Goal: Task Accomplishment & Management: Complete application form

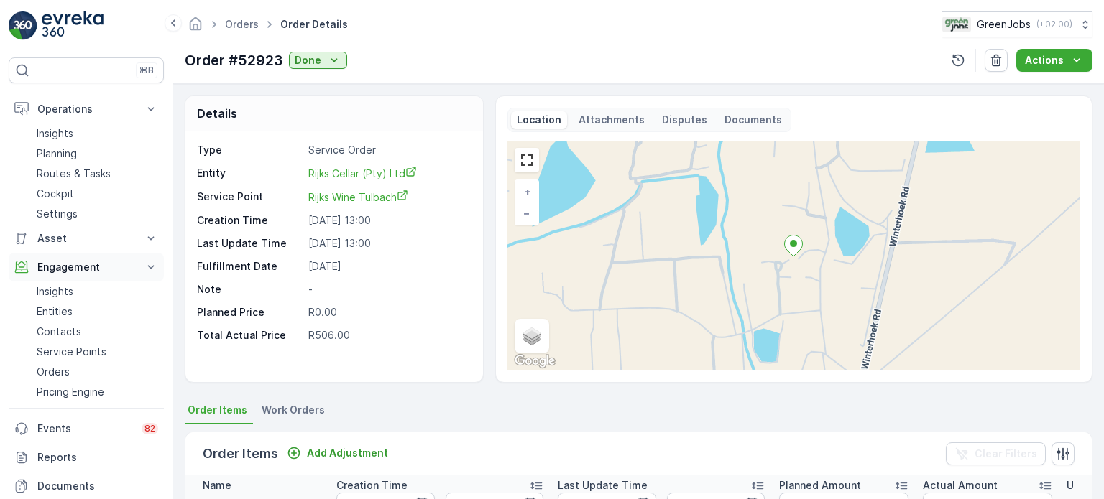
scroll to position [395, 0]
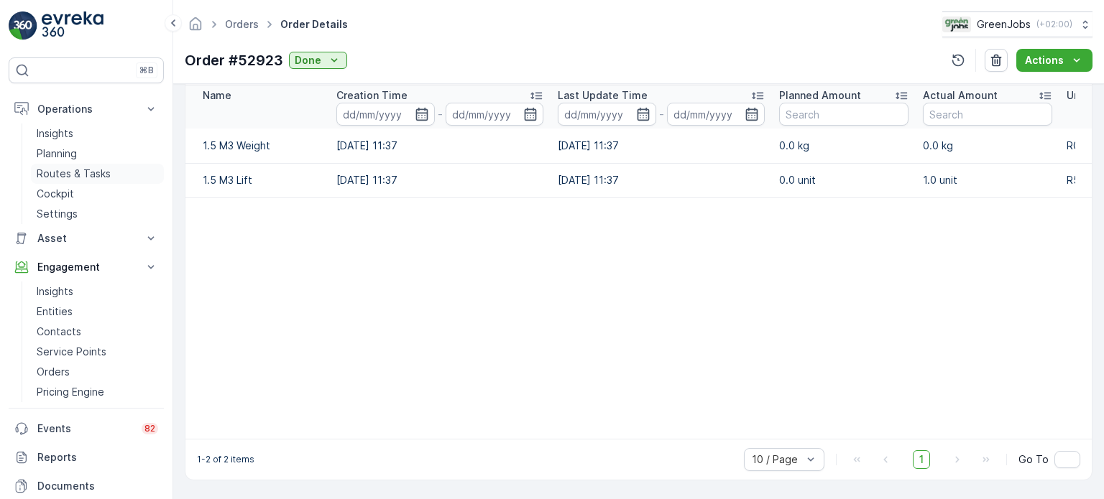
click at [78, 172] on p "Routes & Tasks" at bounding box center [74, 174] width 74 height 14
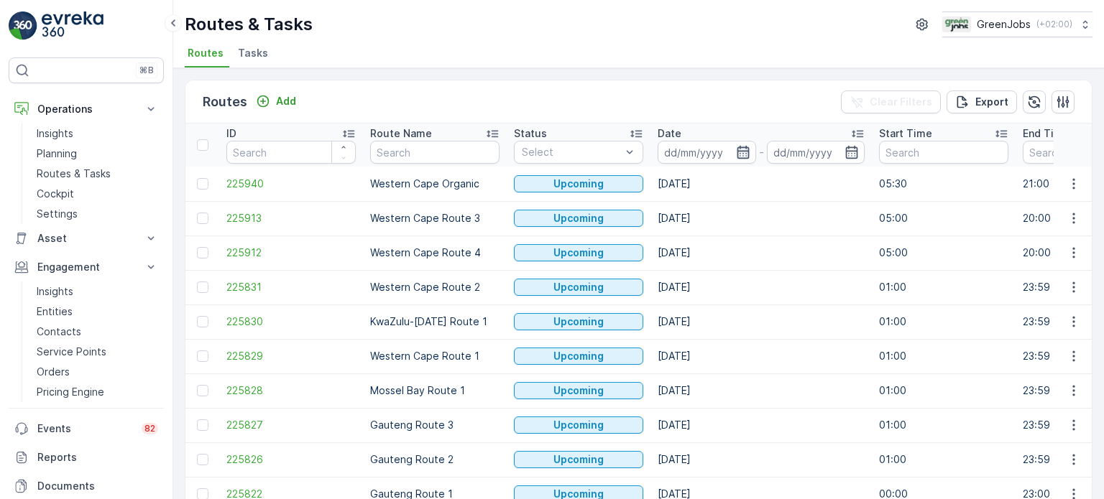
click at [740, 152] on icon "button" at bounding box center [743, 152] width 14 height 14
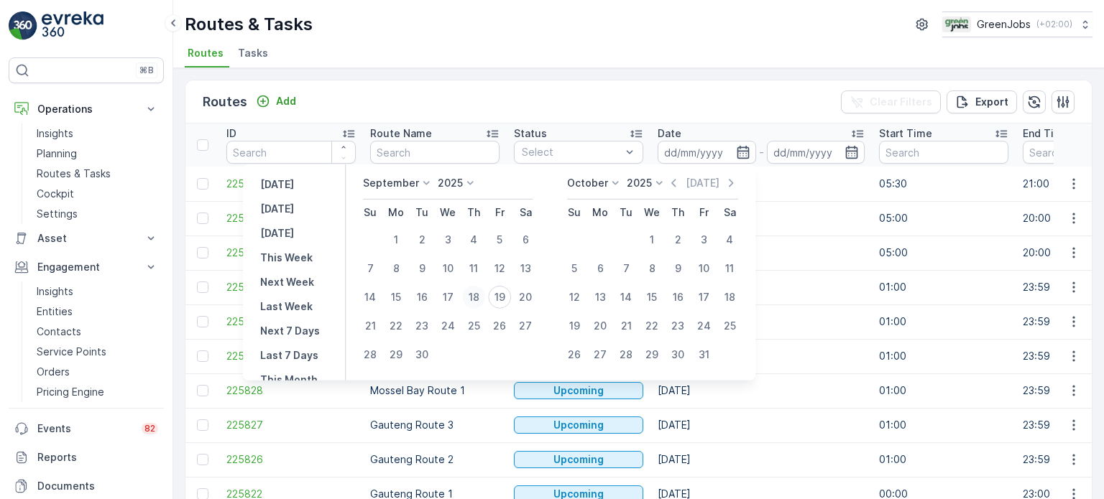
click at [479, 297] on div "18" at bounding box center [473, 297] width 23 height 23
type input "[DATE]"
click at [479, 297] on div "18" at bounding box center [473, 297] width 23 height 23
type input "[DATE]"
click at [479, 297] on div "18" at bounding box center [473, 297] width 23 height 23
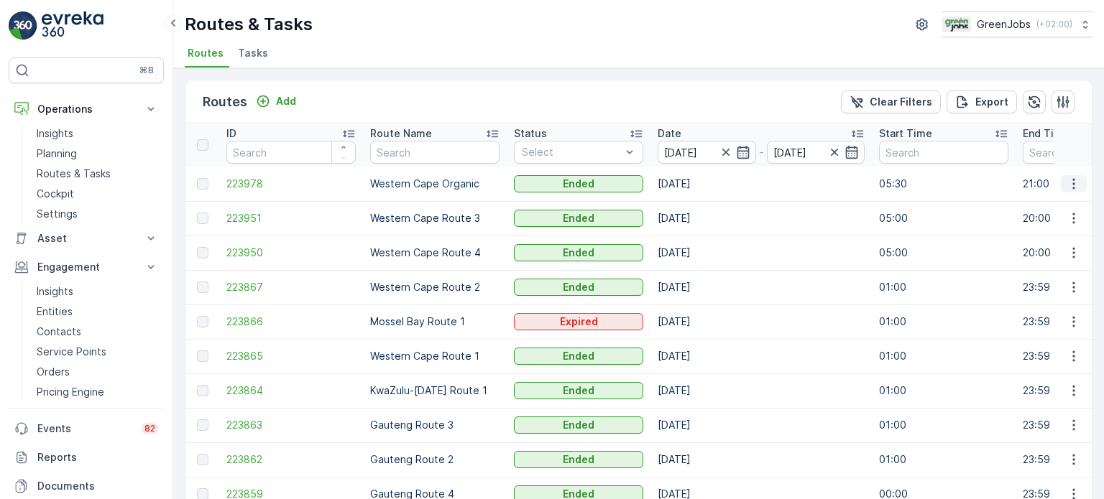
drag, startPoint x: 1073, startPoint y: 185, endPoint x: 1066, endPoint y: 186, distance: 7.3
click at [1073, 185] on icon "button" at bounding box center [1073, 184] width 14 height 14
click at [1032, 203] on span "See More Details" at bounding box center [1039, 204] width 83 height 14
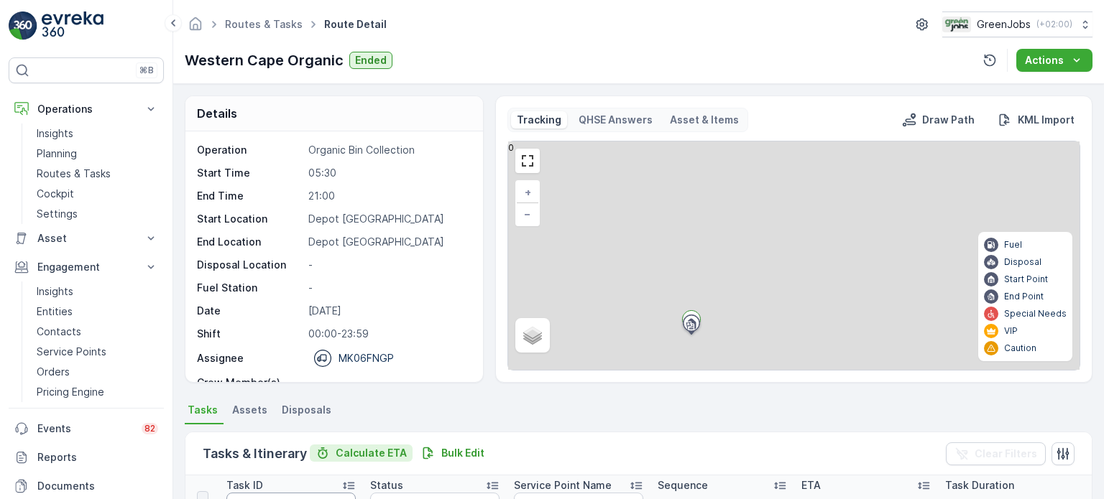
scroll to position [144, 0]
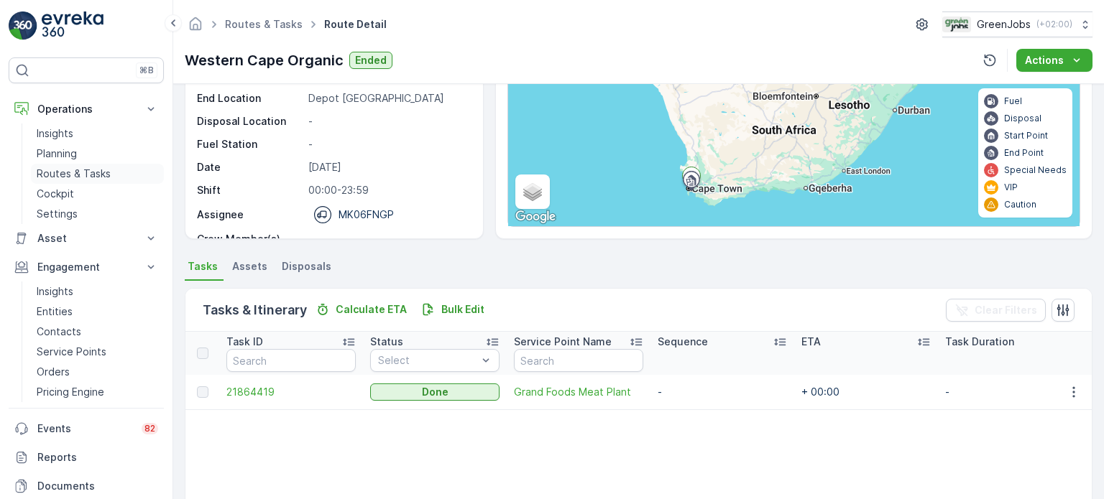
click at [91, 172] on p "Routes & Tasks" at bounding box center [74, 174] width 74 height 14
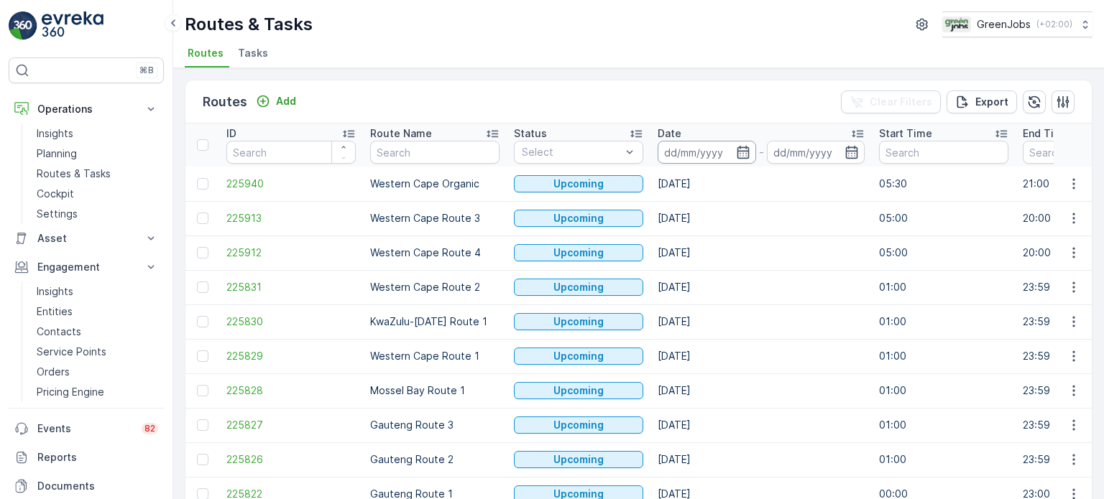
click at [734, 150] on input at bounding box center [706, 152] width 98 height 23
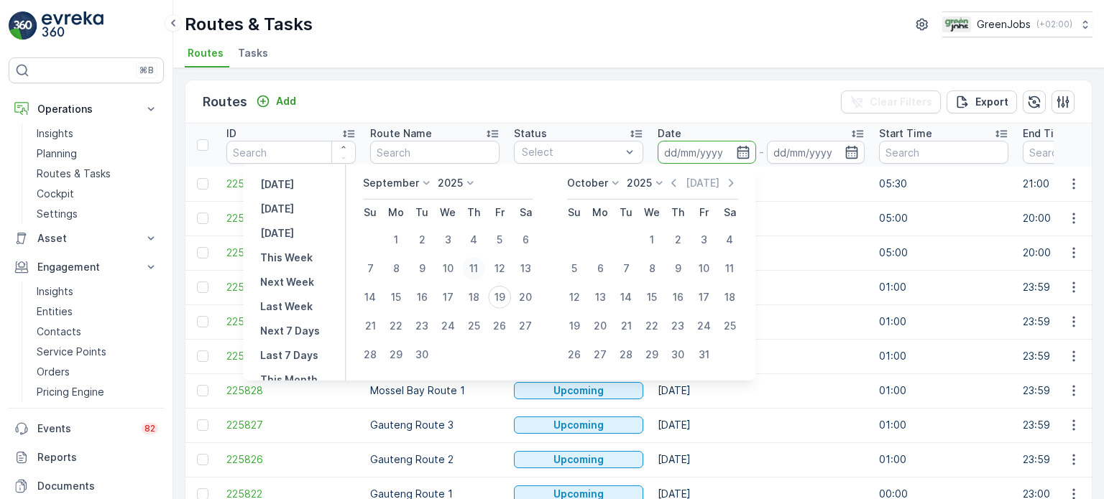
click at [475, 267] on div "11" at bounding box center [473, 268] width 23 height 23
type input "[DATE]"
click at [475, 267] on div "11" at bounding box center [473, 268] width 23 height 23
type input "[DATE]"
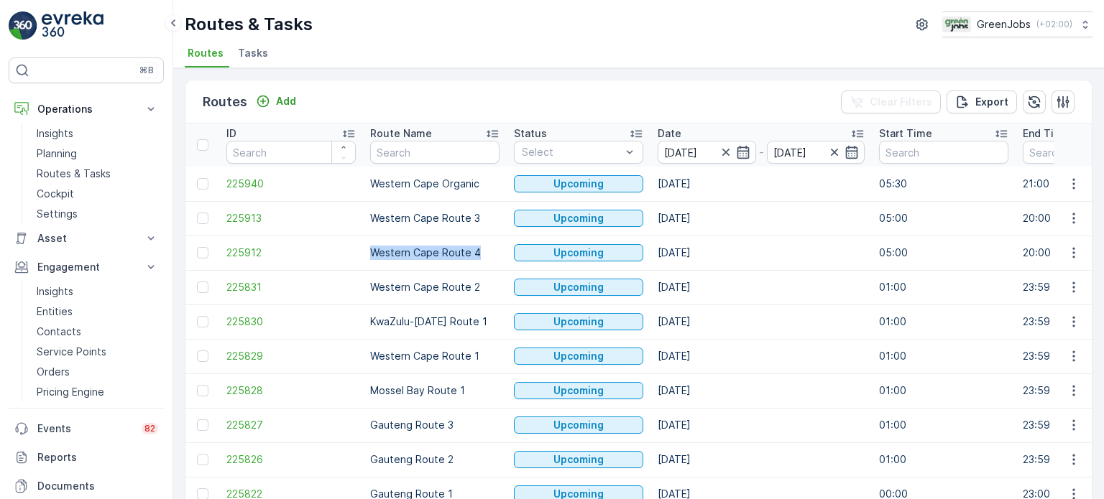
click at [475, 267] on td "Western Cape Route 4" at bounding box center [435, 253] width 144 height 34
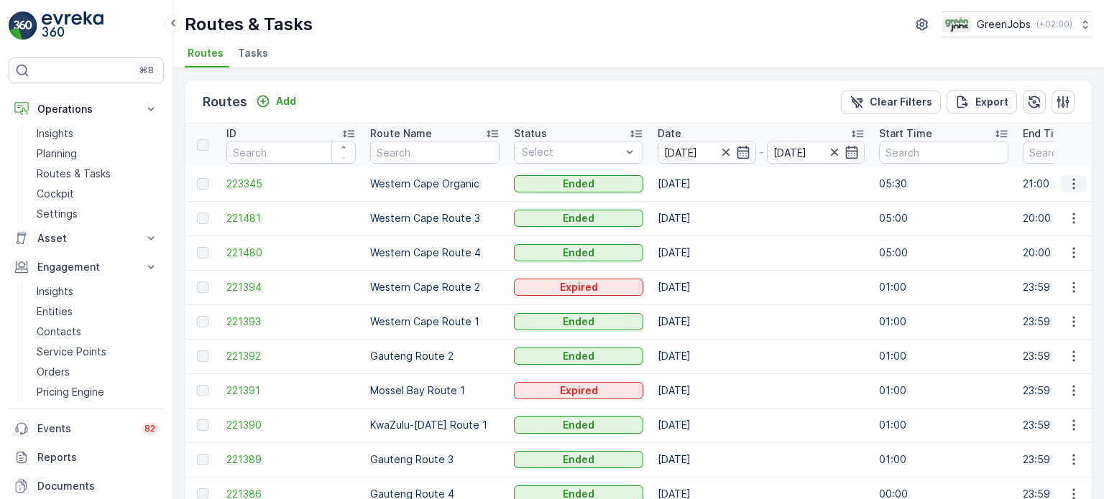
click at [1066, 179] on icon "button" at bounding box center [1073, 184] width 14 height 14
click at [1040, 200] on span "See More Details" at bounding box center [1039, 204] width 83 height 14
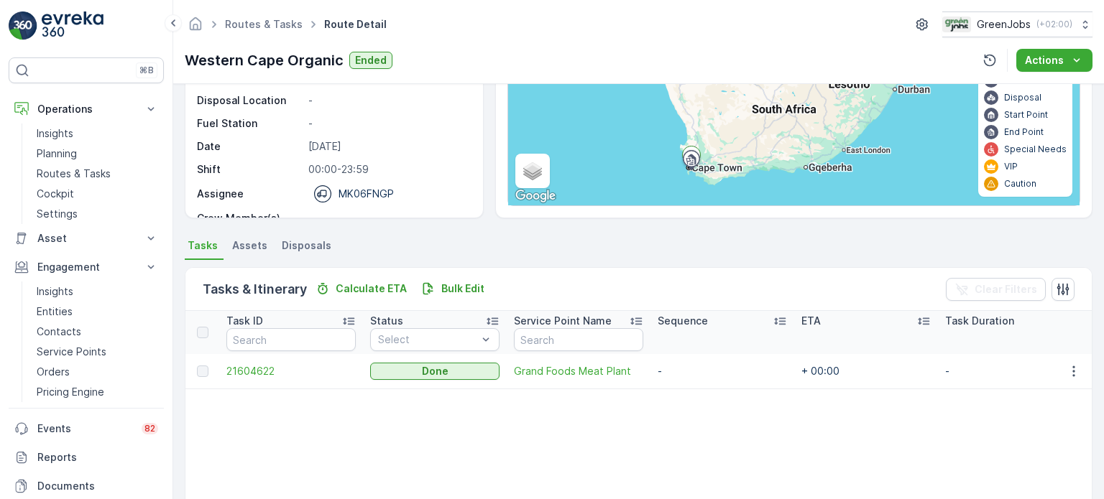
scroll to position [216, 0]
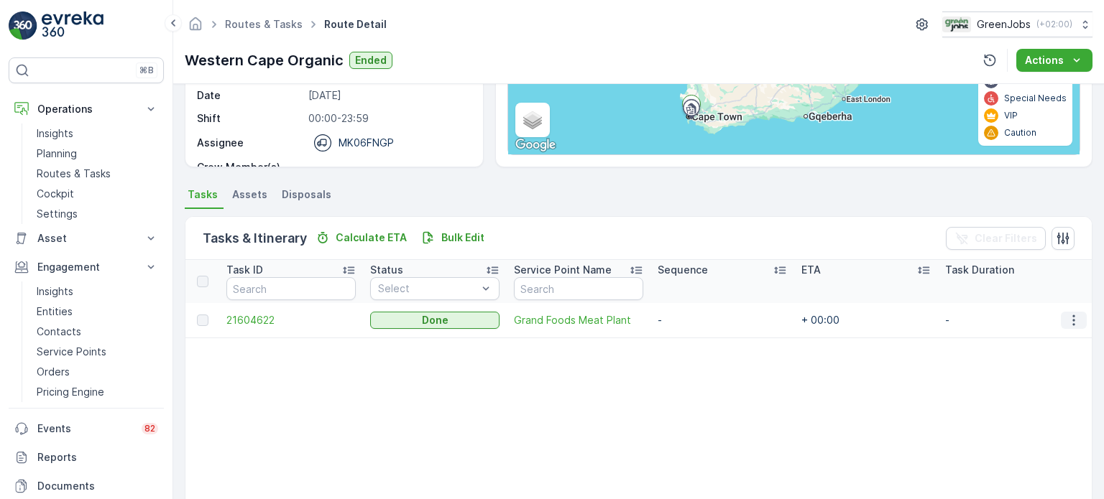
click at [1067, 318] on icon "button" at bounding box center [1073, 320] width 14 height 14
click at [1040, 336] on span "See More Details" at bounding box center [1056, 340] width 83 height 14
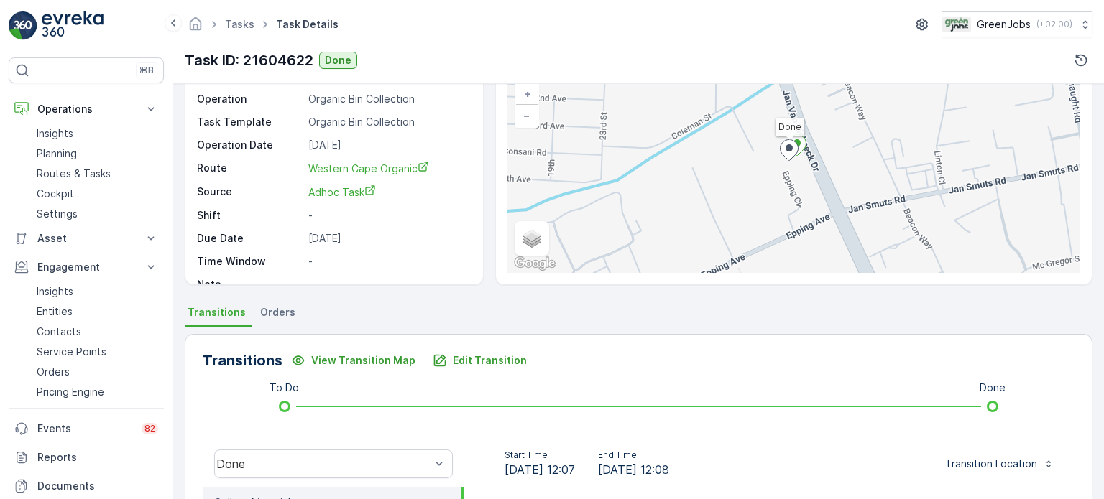
scroll to position [72, 0]
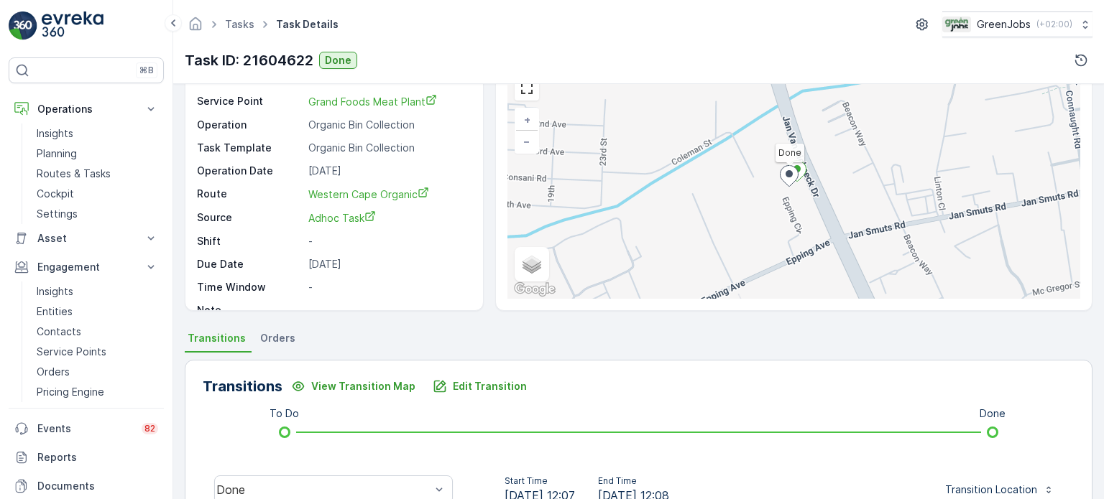
click at [272, 341] on span "Orders" at bounding box center [277, 338] width 35 height 14
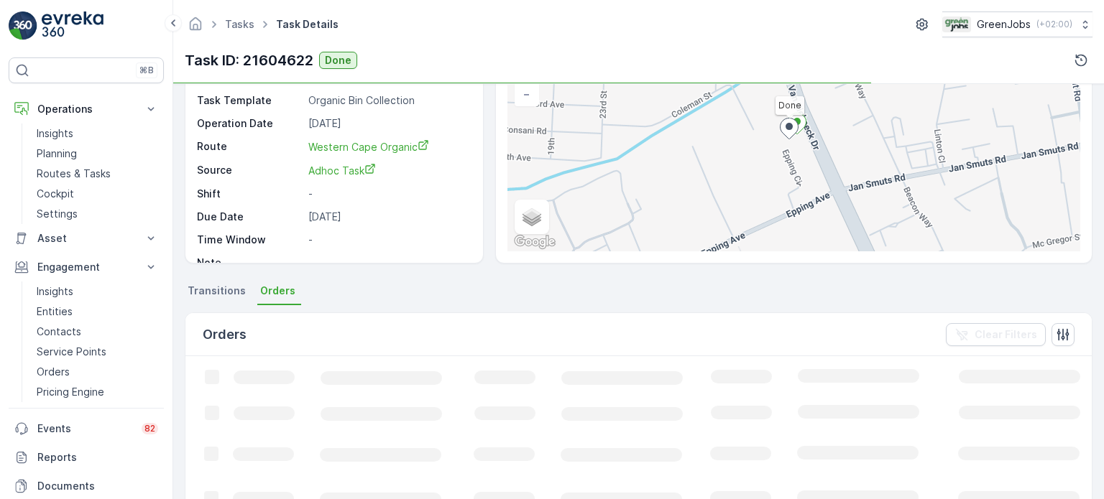
scroll to position [144, 0]
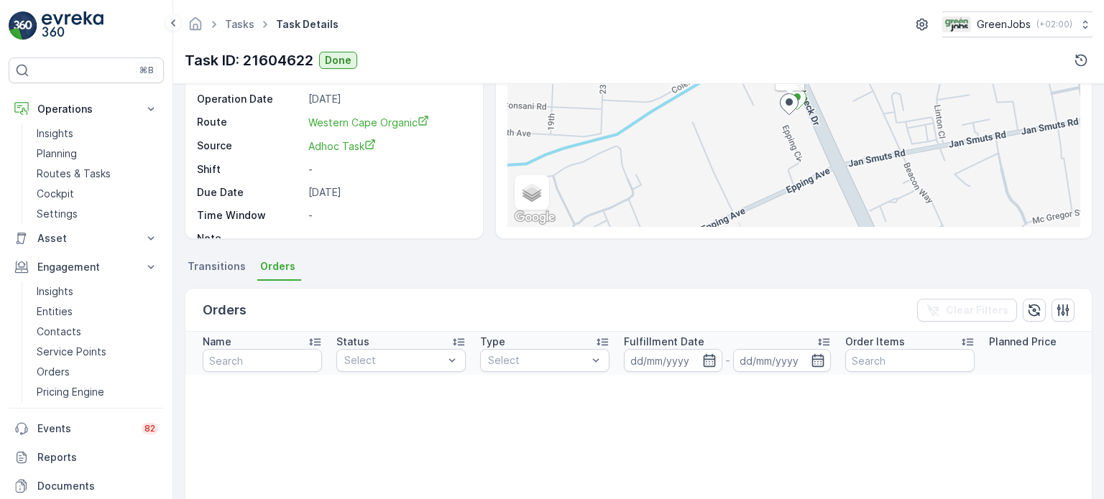
drag, startPoint x: 214, startPoint y: 270, endPoint x: 228, endPoint y: 272, distance: 14.5
click at [216, 270] on span "Transitions" at bounding box center [217, 266] width 58 height 14
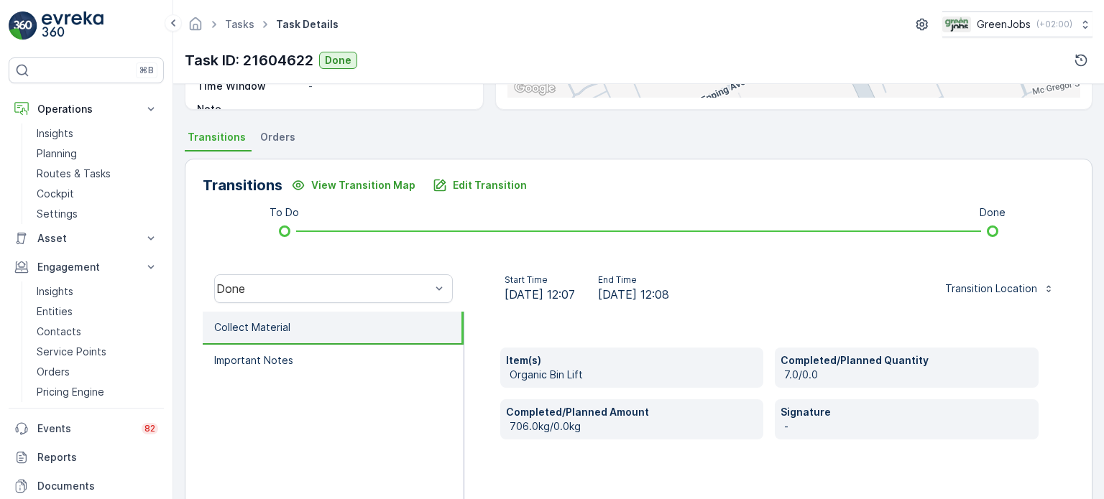
scroll to position [262, 0]
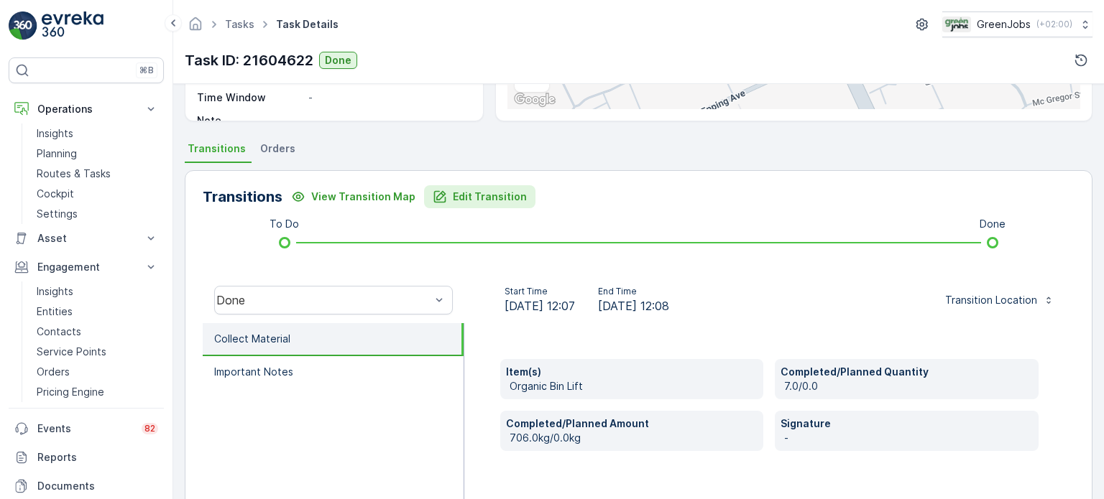
click at [474, 194] on p "Edit Transition" at bounding box center [490, 197] width 74 height 14
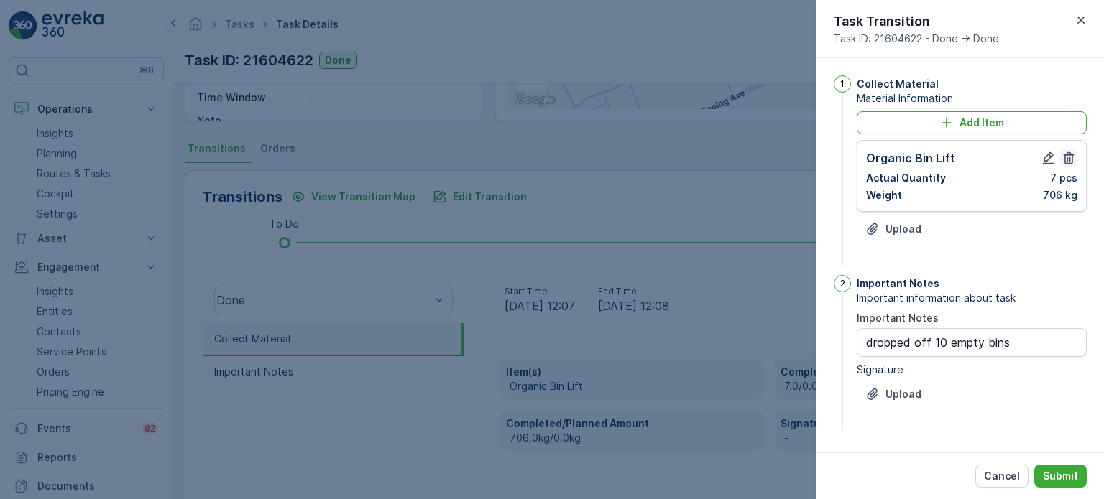
click at [1068, 160] on icon "button" at bounding box center [1068, 158] width 14 height 14
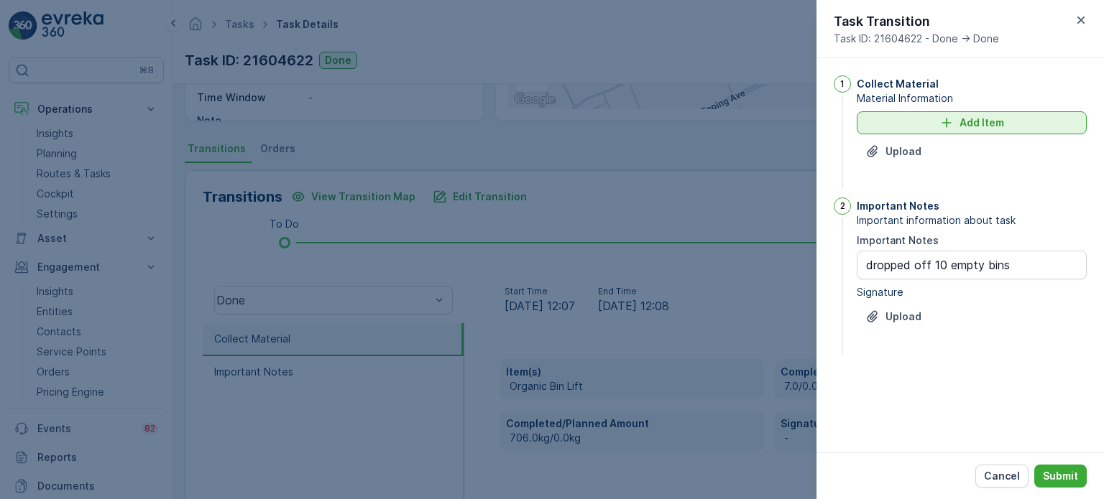
click at [916, 131] on button "Add Item" at bounding box center [971, 122] width 230 height 23
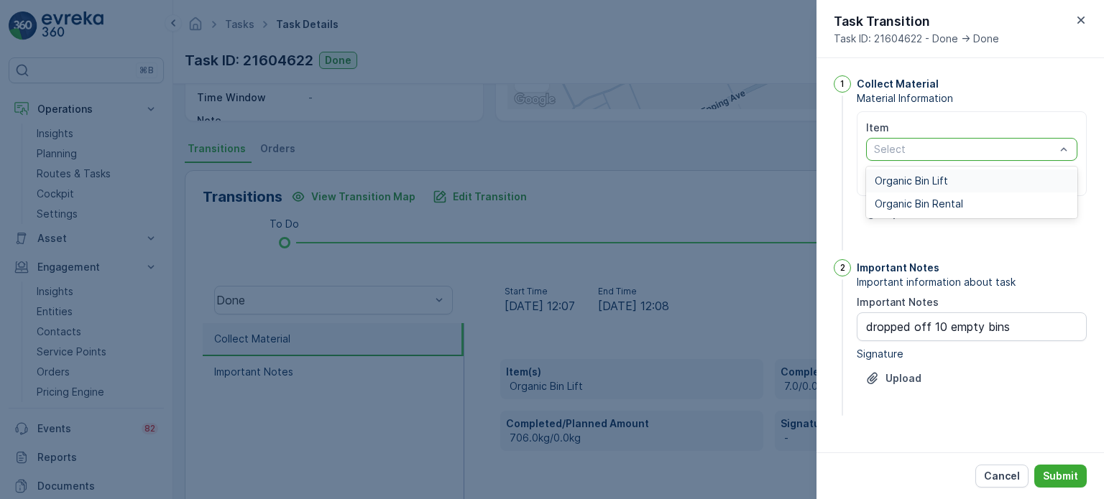
click at [918, 180] on span "Organic Bin Lift" at bounding box center [910, 180] width 73 height 11
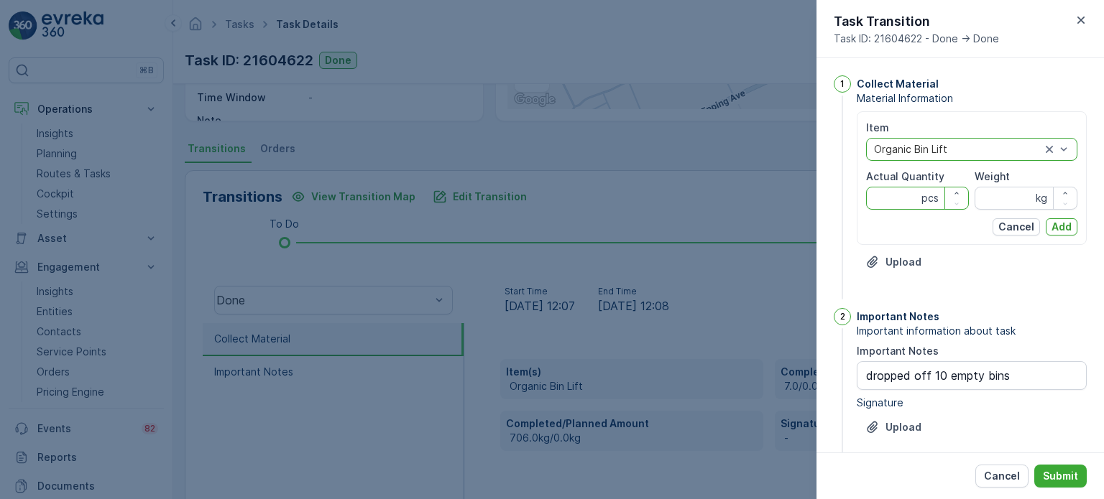
click at [903, 196] on Quantity "Actual Quantity" at bounding box center [917, 198] width 103 height 23
type Quantity "7"
click at [1064, 226] on p "Add" at bounding box center [1061, 227] width 20 height 14
type input "0"
click at [1063, 226] on p "Add" at bounding box center [1061, 227] width 20 height 14
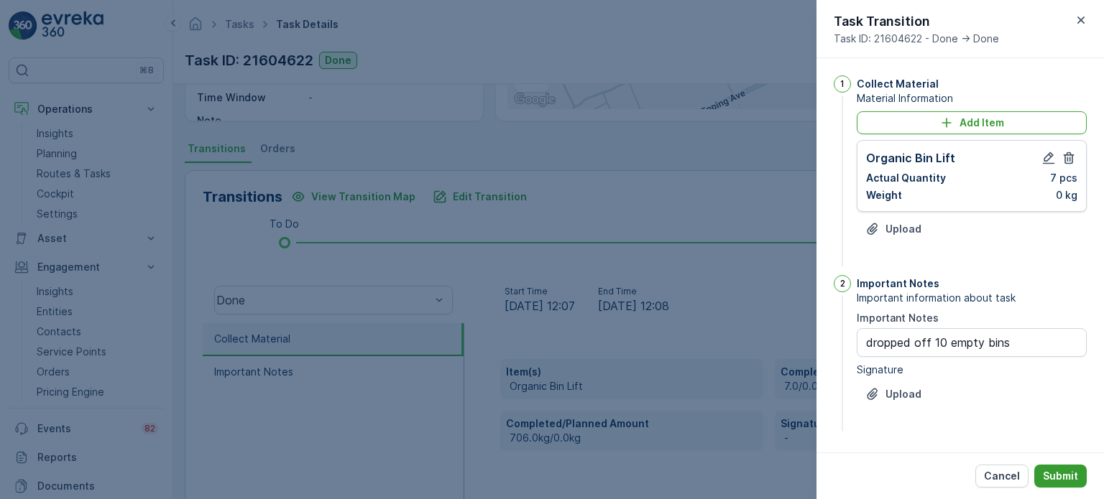
click at [1068, 477] on p "Submit" at bounding box center [1060, 476] width 35 height 14
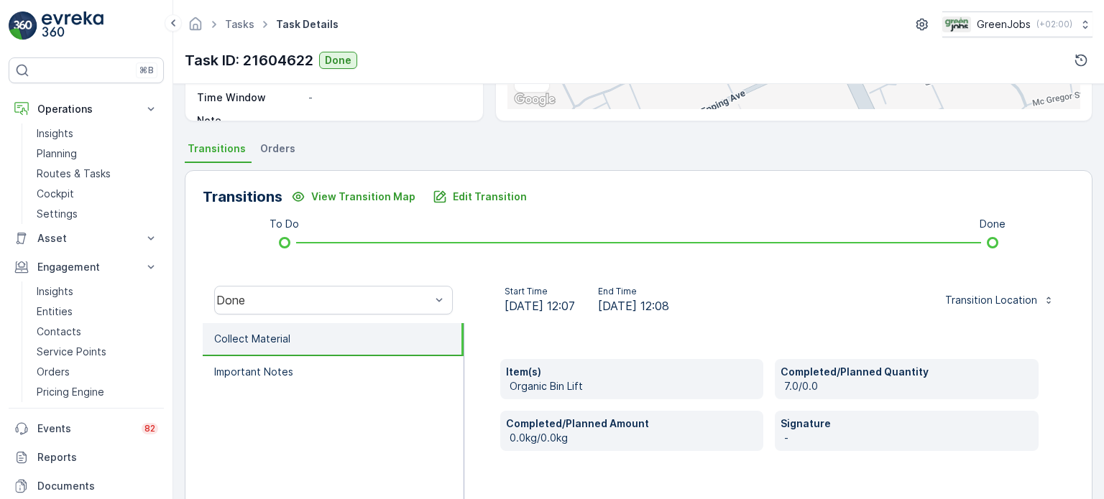
click at [271, 153] on span "Orders" at bounding box center [277, 149] width 35 height 14
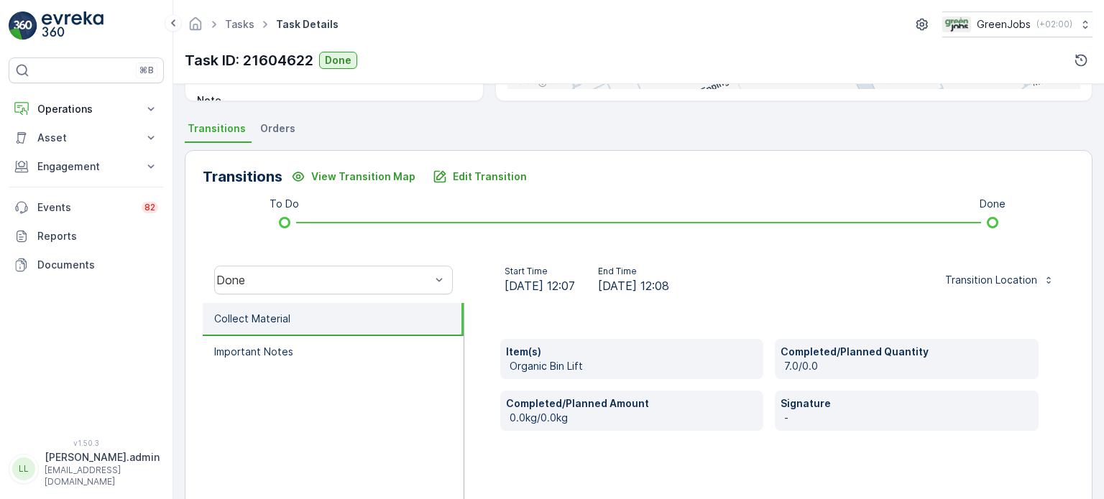
scroll to position [287, 0]
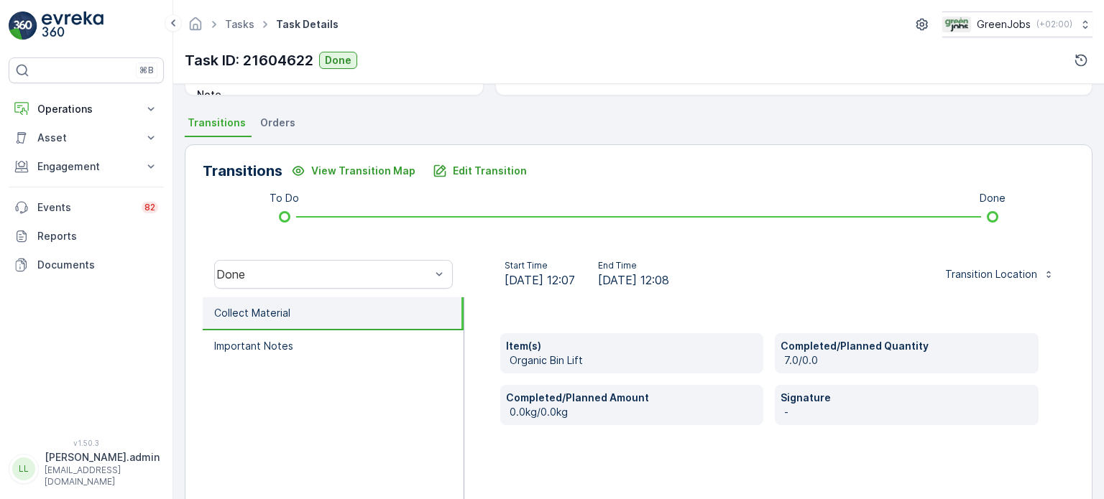
click at [279, 126] on span "Orders" at bounding box center [277, 123] width 35 height 14
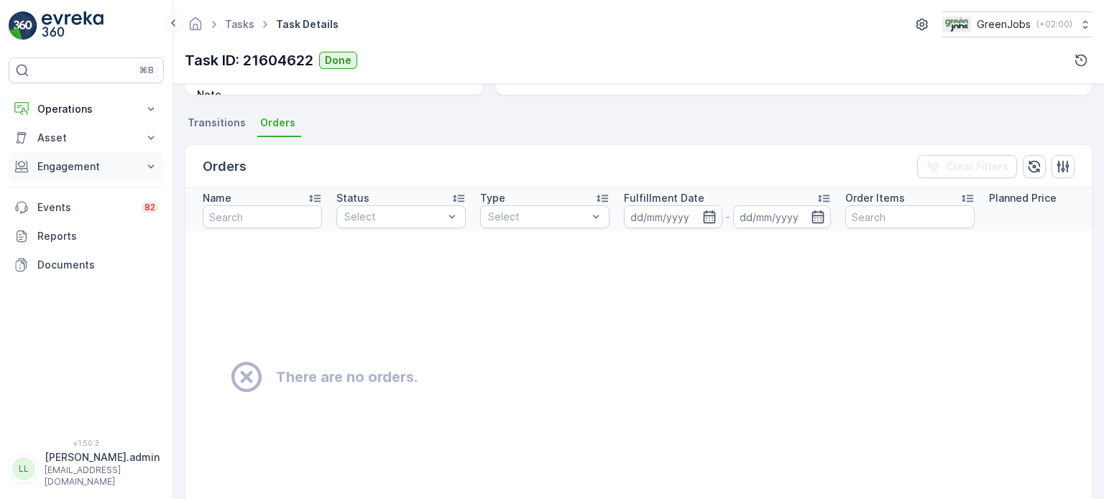
click at [72, 166] on p "Engagement" at bounding box center [86, 167] width 98 height 14
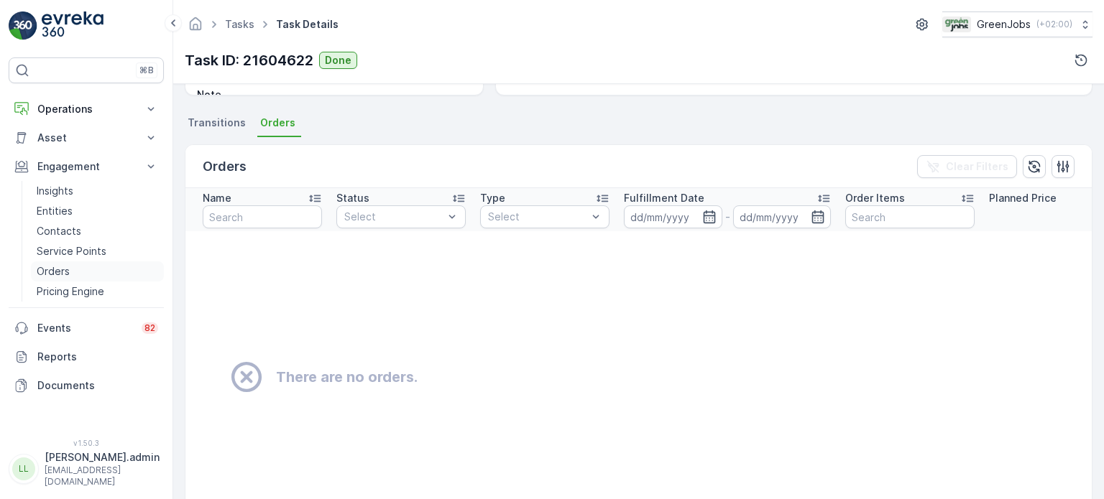
click at [53, 269] on p "Orders" at bounding box center [53, 271] width 33 height 14
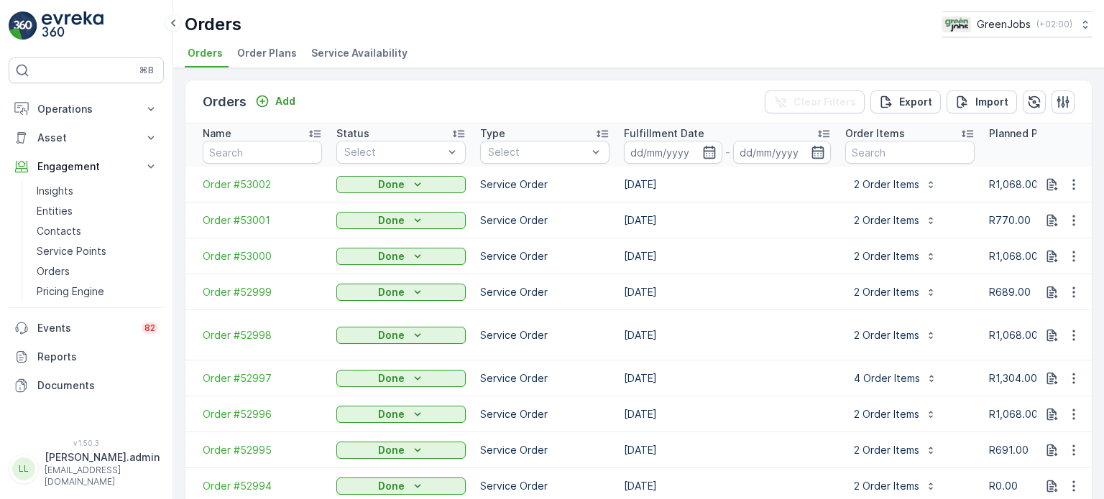
click at [284, 50] on span "Order Plans" at bounding box center [267, 53] width 60 height 14
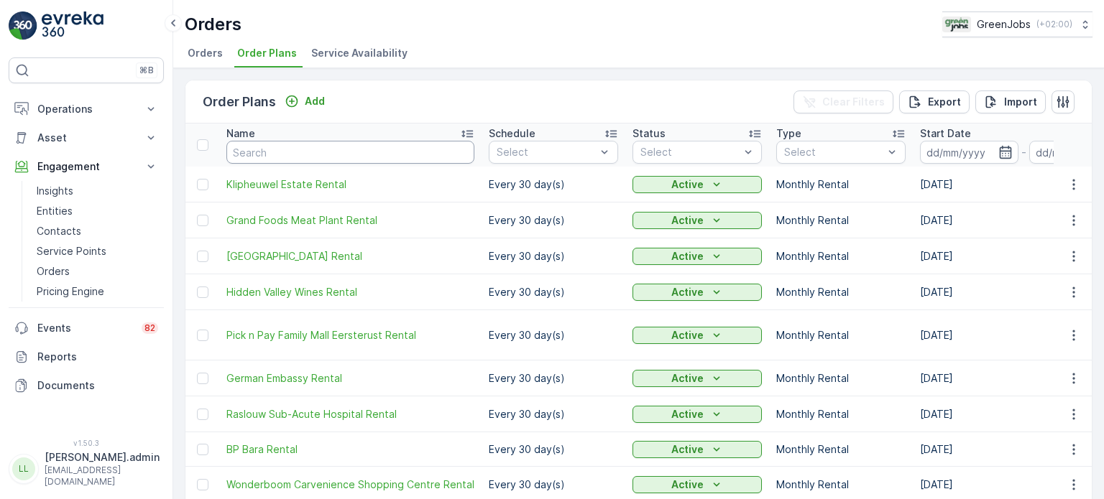
click at [272, 152] on input "text" at bounding box center [350, 152] width 248 height 23
type input "gr"
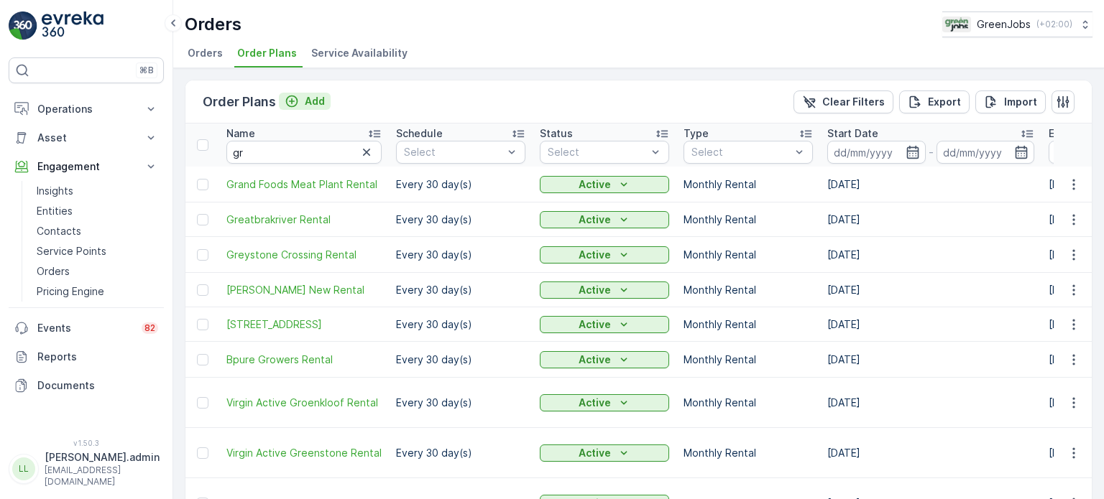
click at [309, 100] on p "Add" at bounding box center [315, 101] width 20 height 14
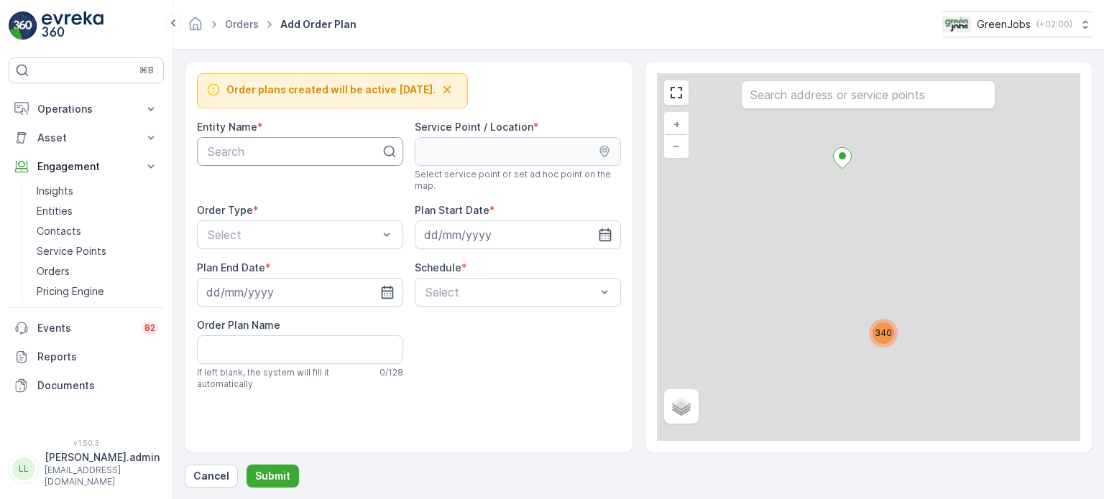
click at [248, 152] on div at bounding box center [294, 151] width 176 height 13
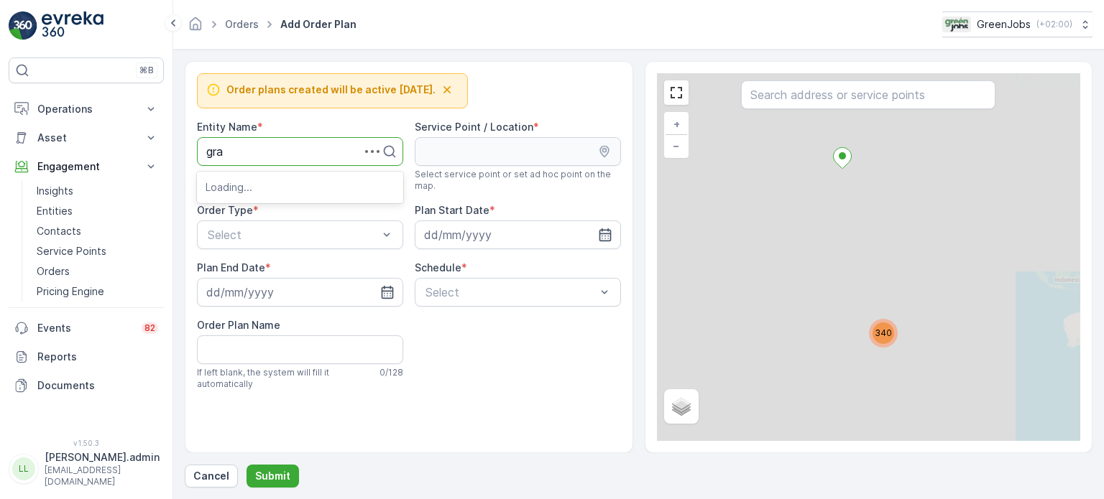
type input "gran"
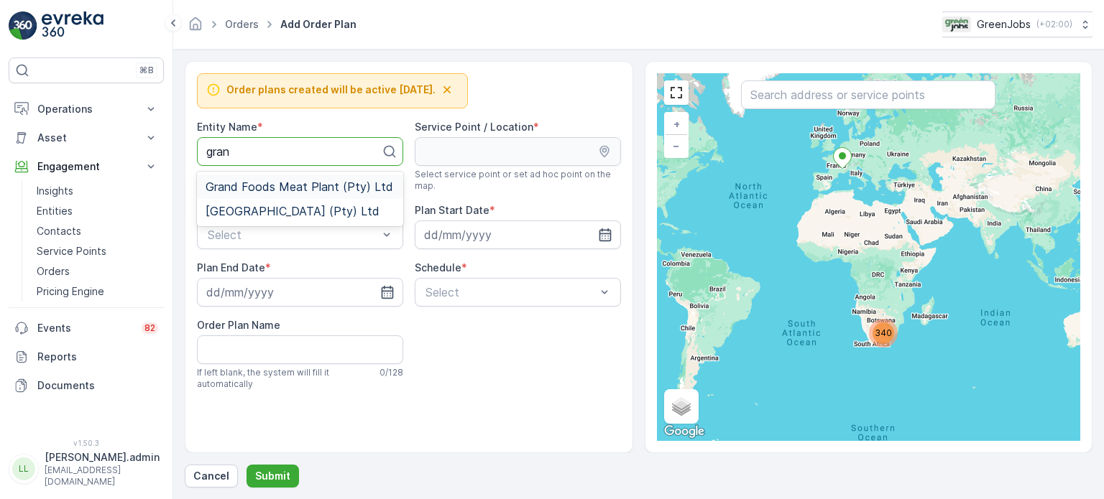
click at [275, 184] on span "Grand Foods Meat Plant (Pty) Ltd" at bounding box center [300, 186] width 188 height 13
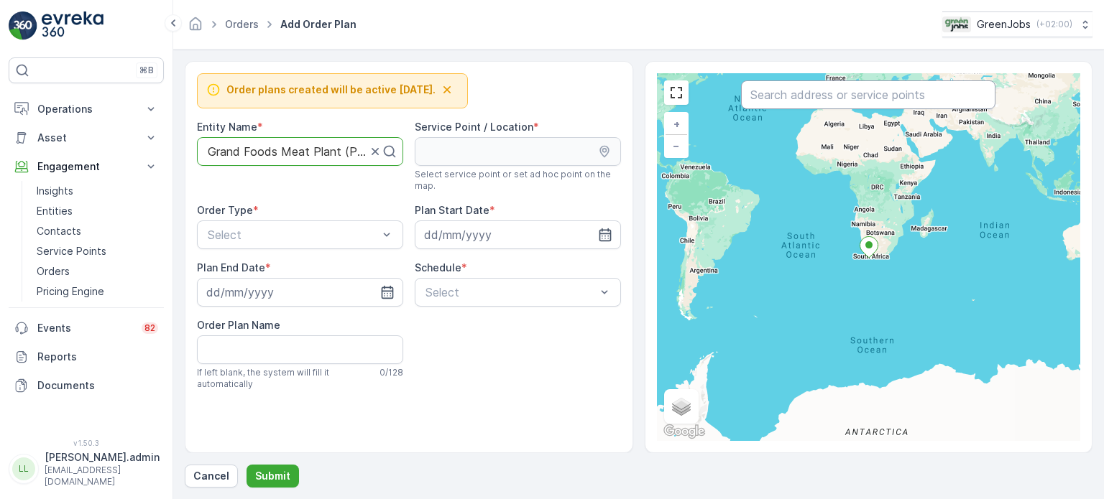
click at [782, 100] on input "text" at bounding box center [868, 94] width 254 height 29
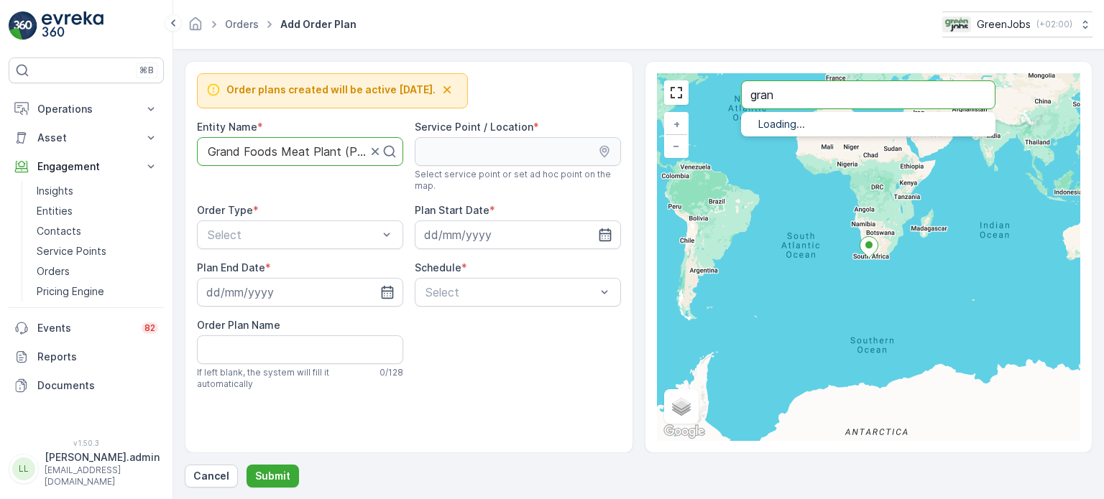
type input "gran"
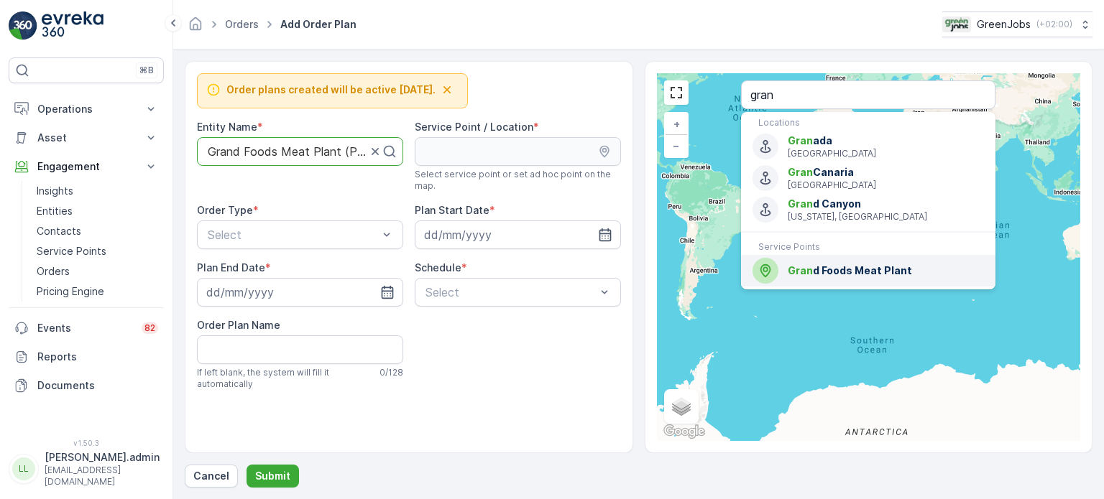
click at [847, 271] on span "Gran d Foods Meat Plant" at bounding box center [886, 271] width 196 height 14
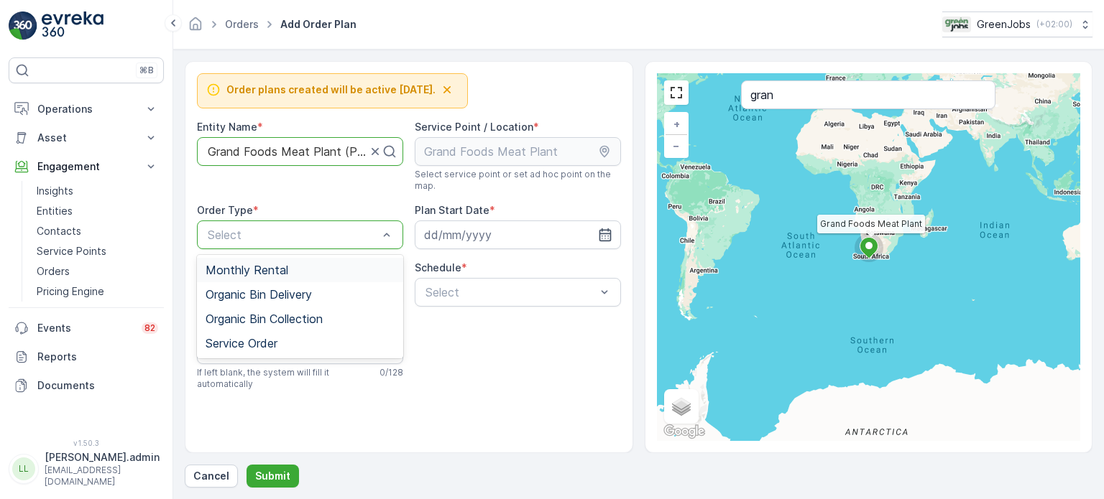
click at [247, 266] on span "Monthly Rental" at bounding box center [247, 270] width 83 height 13
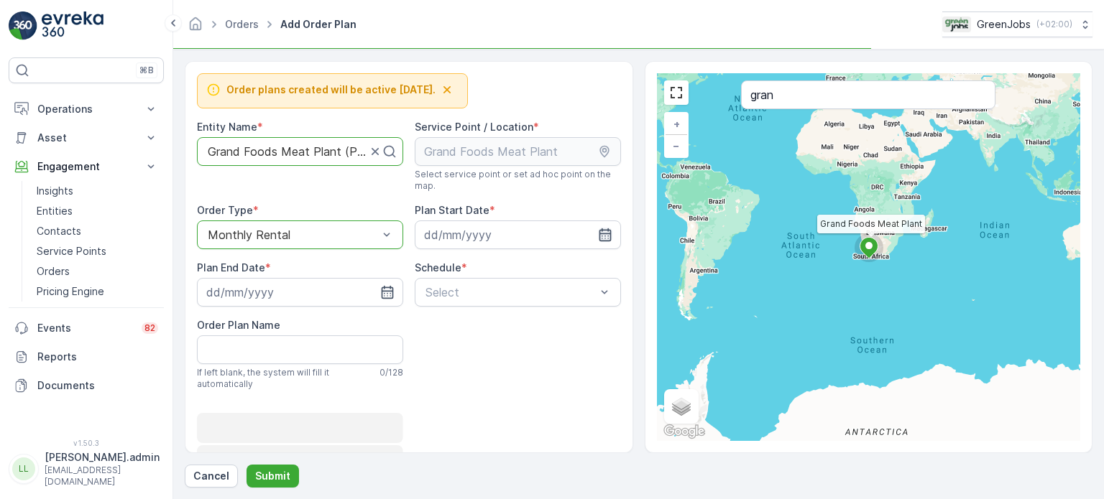
click at [604, 238] on icon "button" at bounding box center [605, 234] width 12 height 13
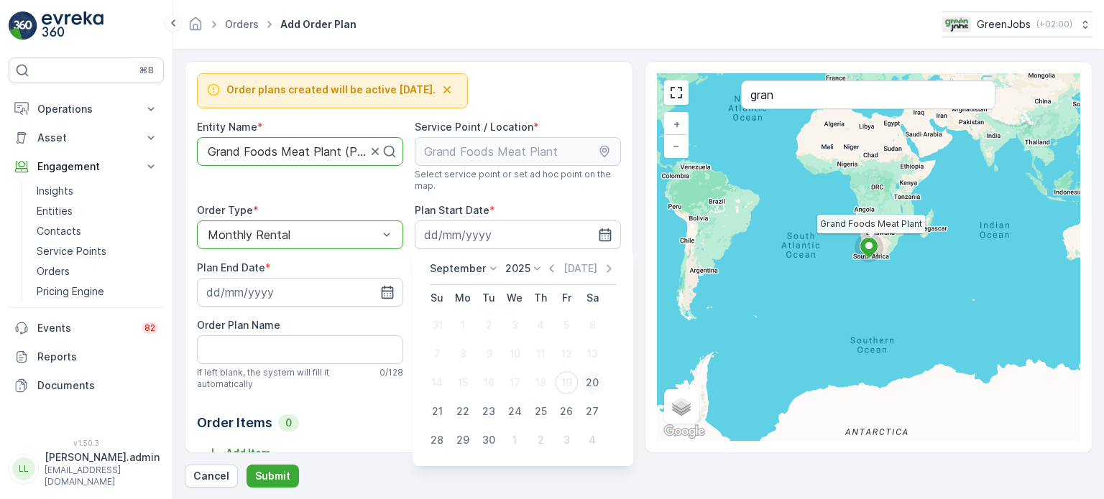
click at [587, 384] on div "20" at bounding box center [592, 382] width 23 height 23
type input "[DATE]"
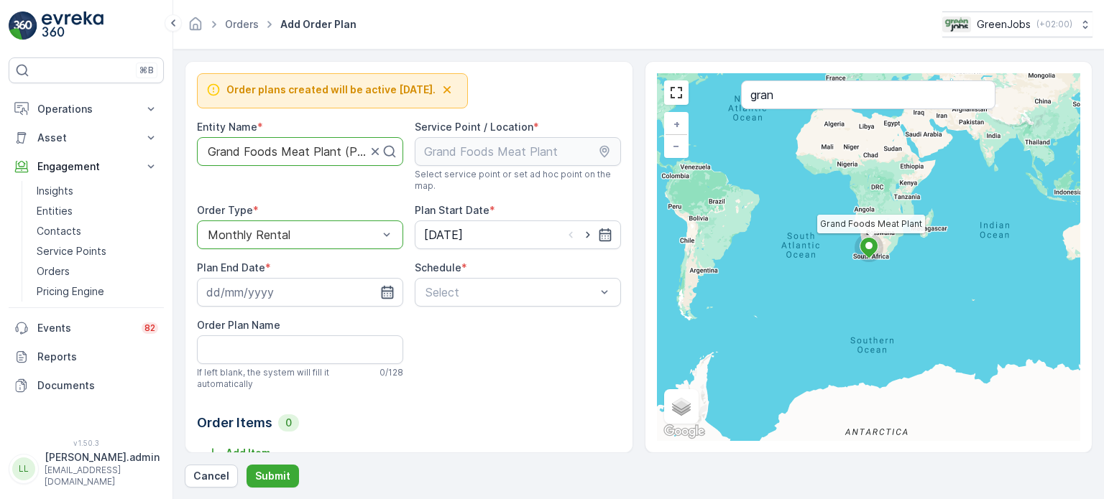
click at [386, 293] on icon "button" at bounding box center [387, 292] width 14 height 14
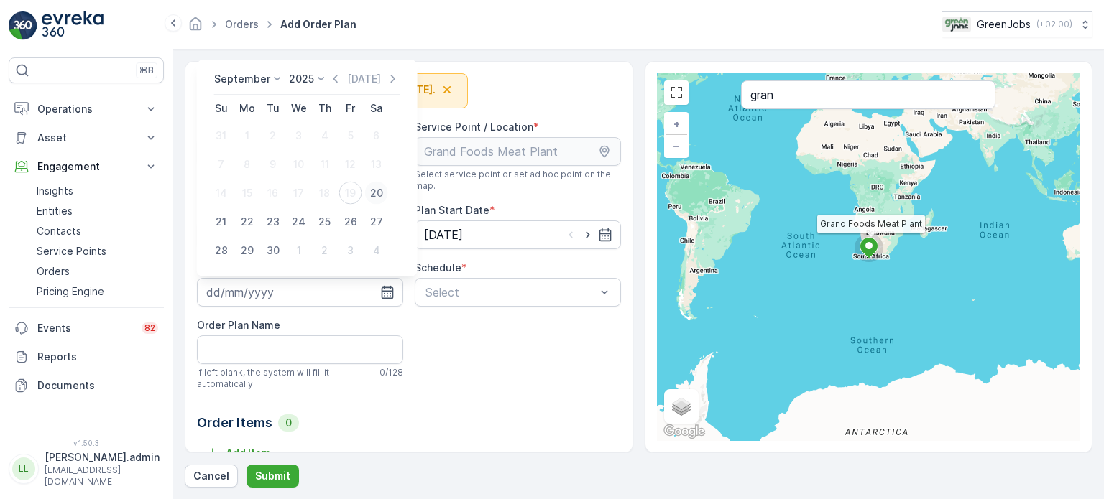
click at [374, 192] on div "20" at bounding box center [376, 193] width 23 height 23
type input "[DATE]"
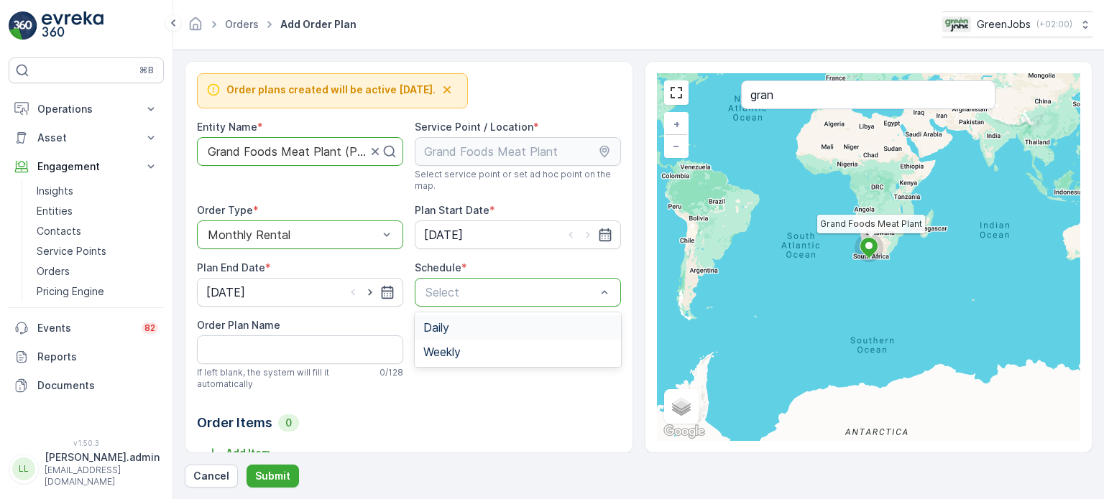
click at [443, 331] on span "Daily" at bounding box center [436, 327] width 26 height 13
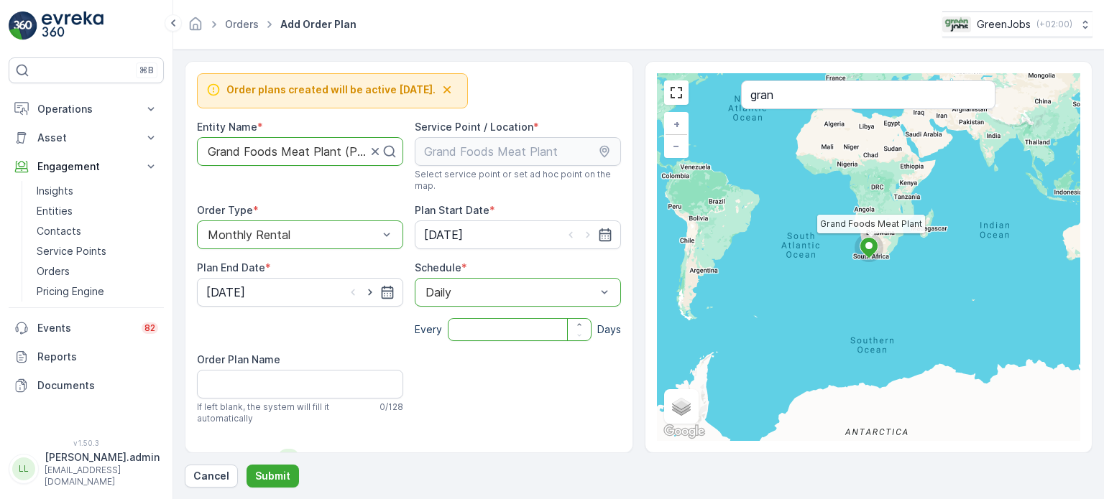
click at [477, 337] on input "number" at bounding box center [520, 329] width 144 height 23
type input "30"
click at [242, 387] on Name "Order Plan Name" at bounding box center [300, 384] width 206 height 29
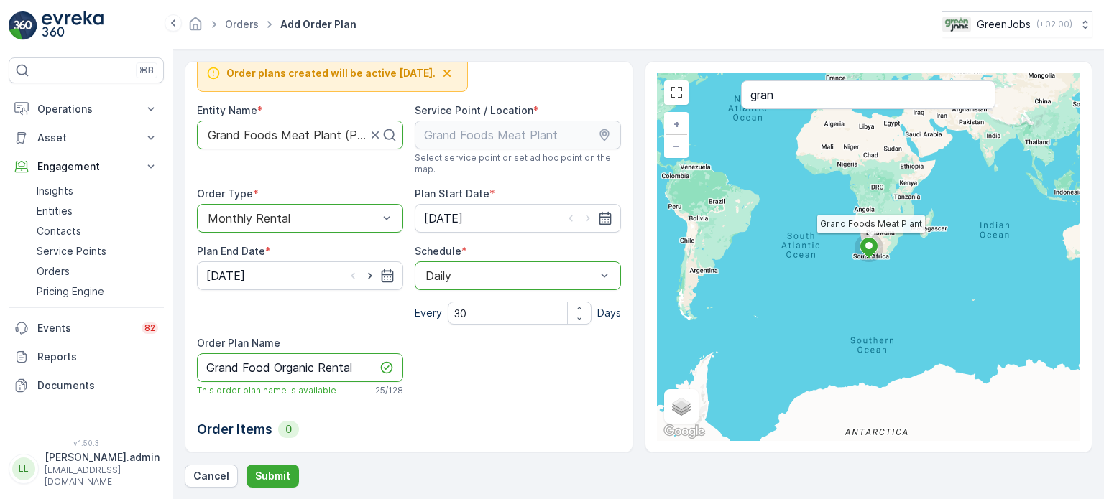
scroll to position [46, 0]
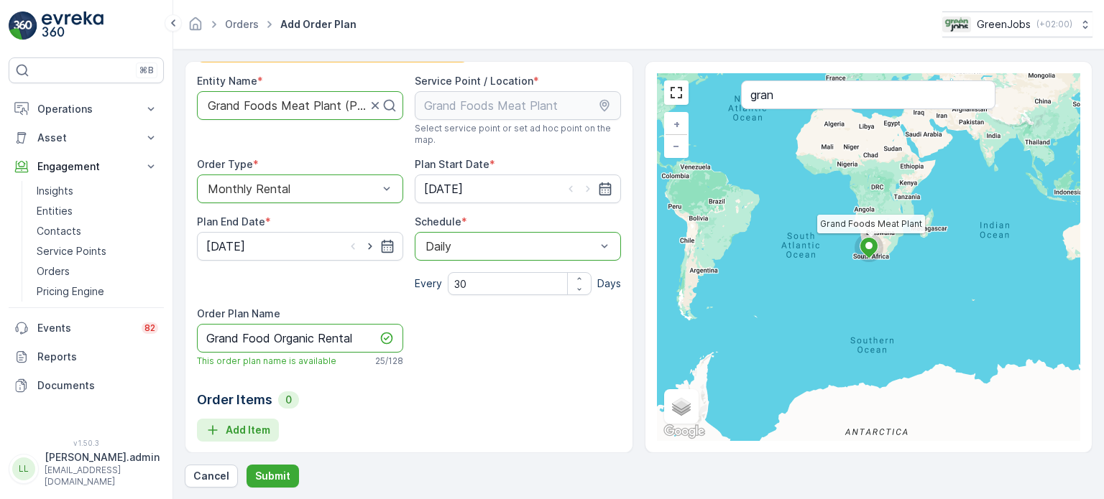
type Name "Grand Food Organic Rental"
click at [249, 432] on p "Add Item" at bounding box center [248, 430] width 45 height 14
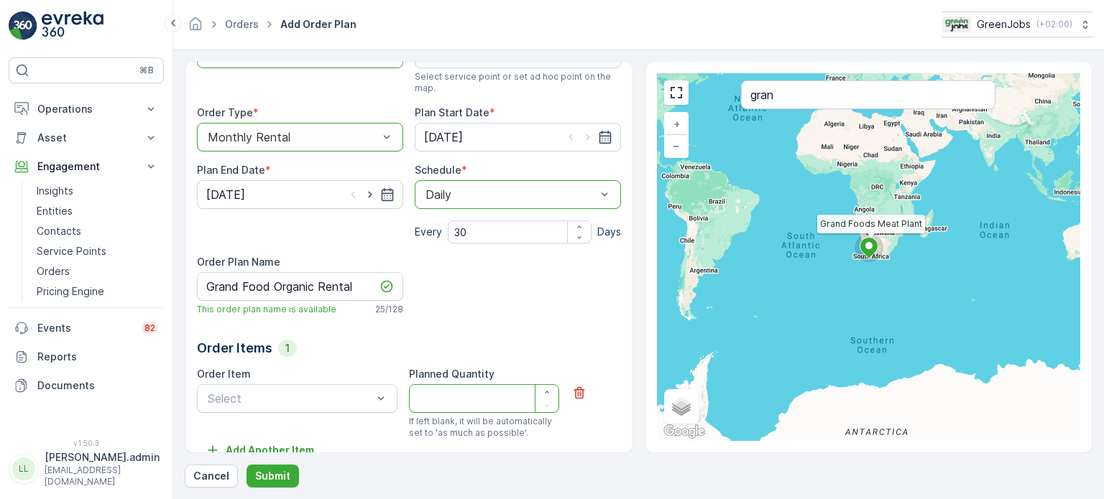
scroll to position [118, 0]
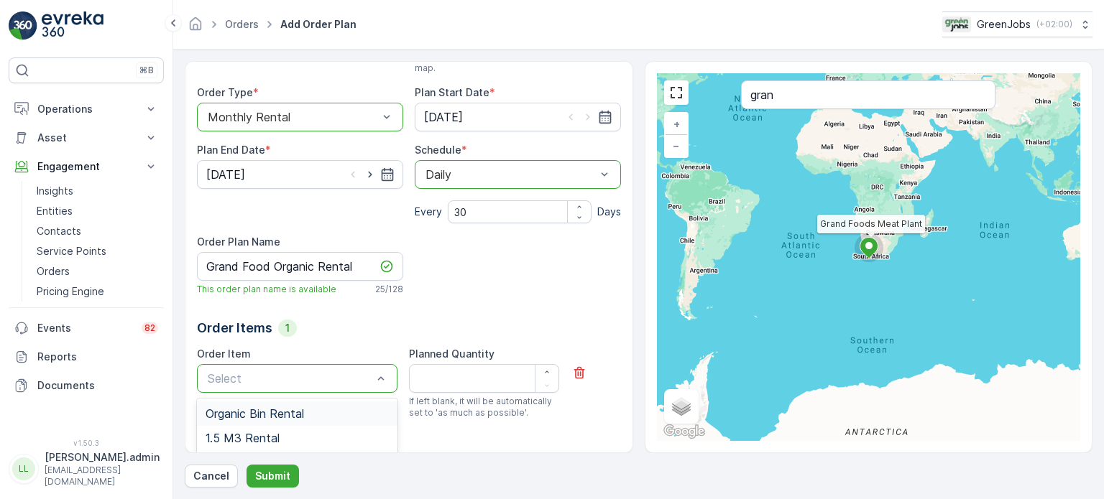
click at [264, 414] on span "Organic Bin Rental" at bounding box center [255, 413] width 98 height 13
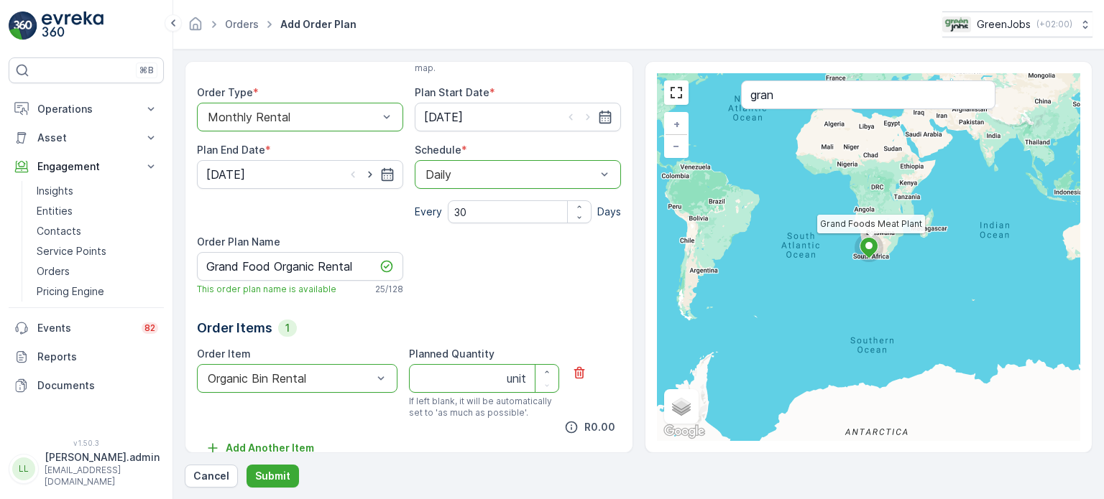
click at [445, 382] on Quantity "Planned Quantity" at bounding box center [484, 378] width 150 height 29
type Quantity "3"
type Quantity "6"
click at [386, 175] on icon "button" at bounding box center [387, 174] width 14 height 14
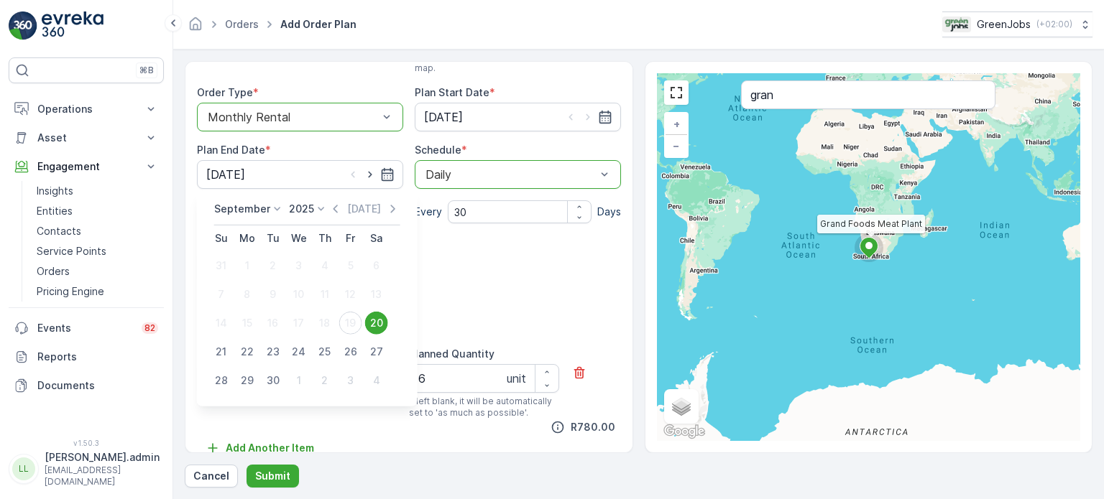
click at [314, 211] on icon at bounding box center [321, 209] width 14 height 14
click at [310, 341] on span "2026" at bounding box center [309, 344] width 24 height 14
click at [225, 351] on div "20" at bounding box center [221, 352] width 23 height 23
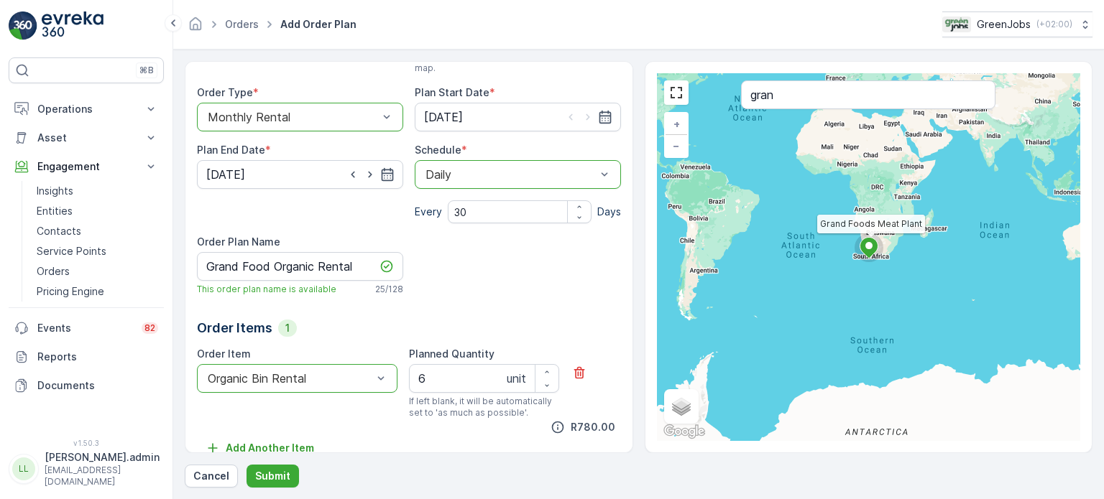
type input "[DATE]"
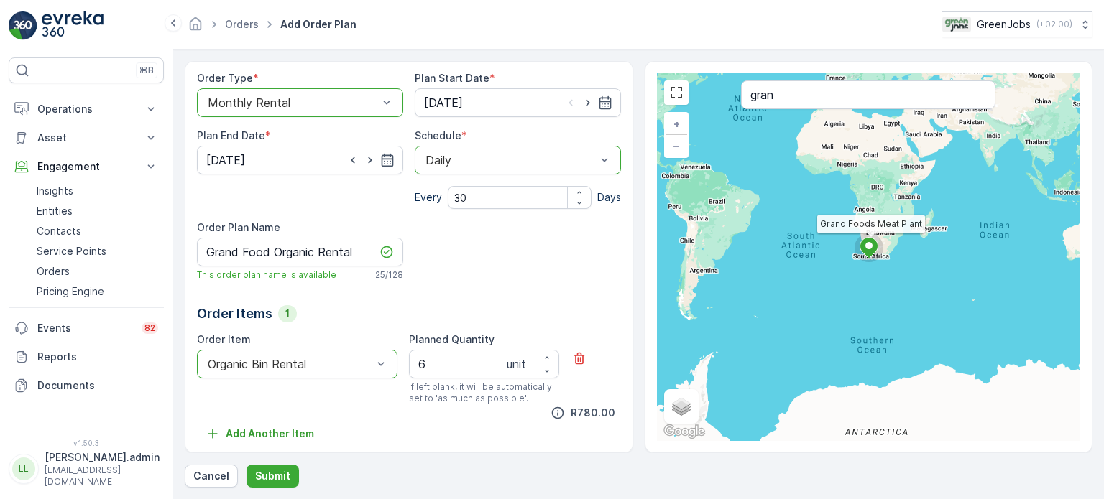
scroll to position [136, 0]
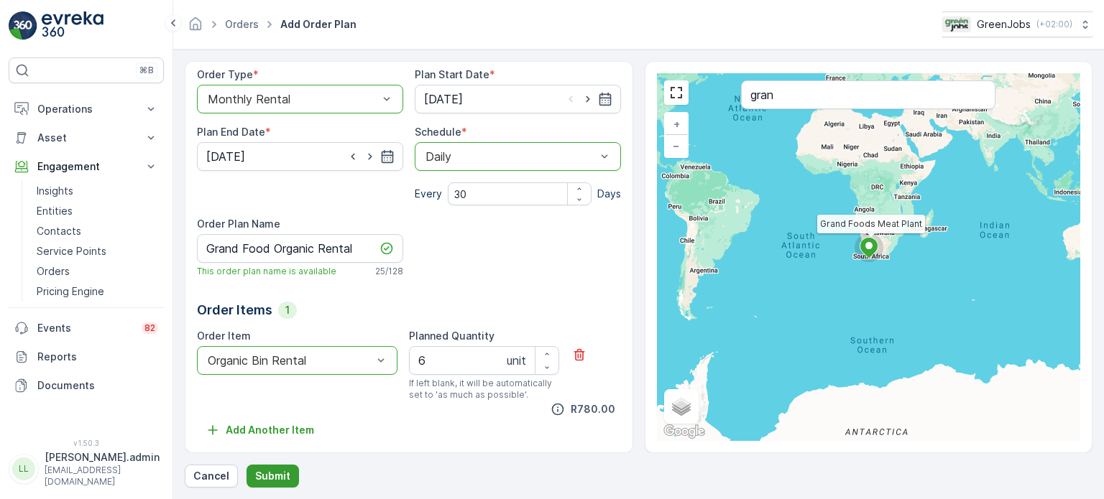
click at [276, 474] on p "Submit" at bounding box center [272, 476] width 35 height 14
